Goal: Use online tool/utility: Utilize a website feature to perform a specific function

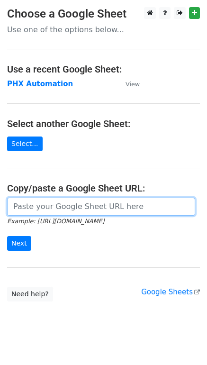
click at [41, 206] on input "url" at bounding box center [101, 207] width 188 height 18
paste input "https://docs.google.com/spreadsheets/d/1i4_XZcK9b-rtdYqenmdlJo-WHYYhotDoBleDvdL…"
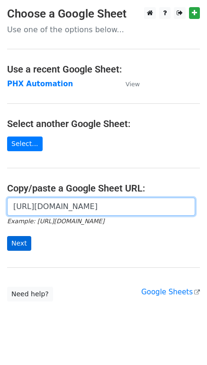
type input "https://docs.google.com/spreadsheets/d/1i4_XZcK9b-rtdYqenmdlJo-WHYYhotDoBleDvdL…"
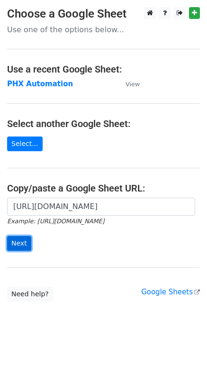
scroll to position [0, 0]
click at [19, 245] on input "Next" at bounding box center [19, 243] width 24 height 15
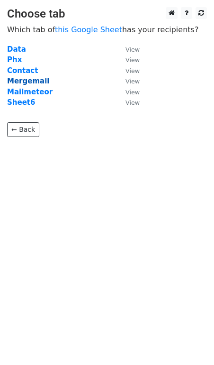
click at [25, 77] on strong "Mergemail" at bounding box center [28, 81] width 42 height 9
